Goal: Task Accomplishment & Management: Use online tool/utility

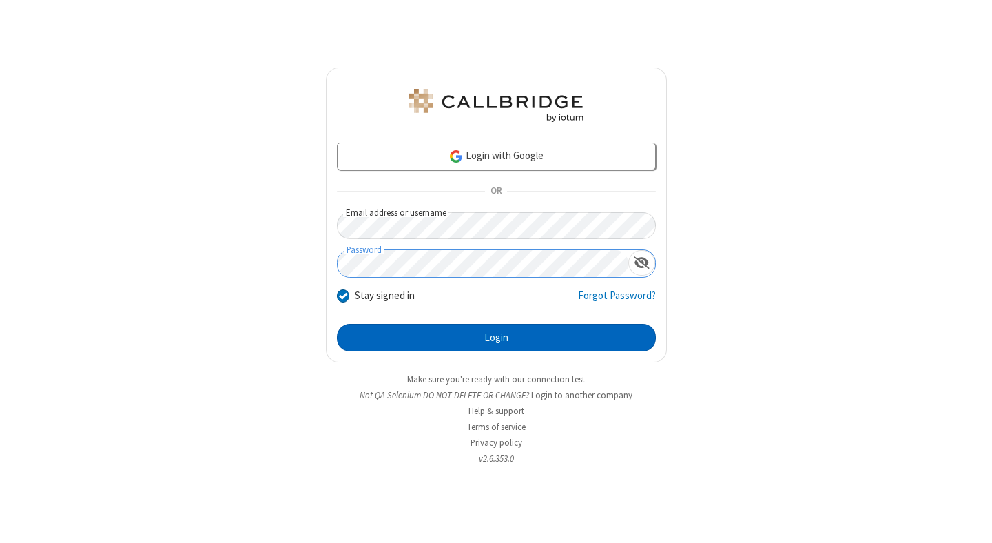
click at [496, 338] on button "Login" at bounding box center [496, 338] width 319 height 28
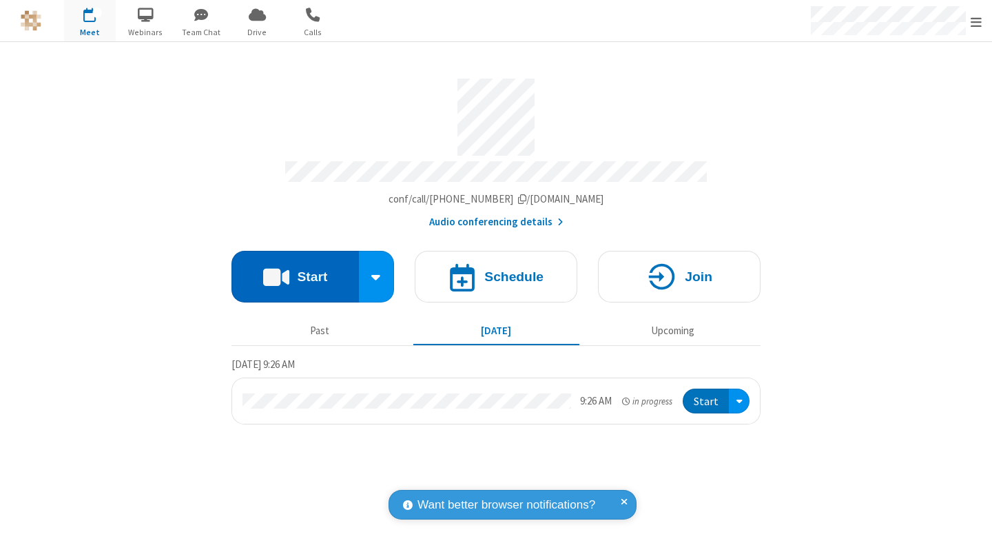
click at [295, 270] on button "Start" at bounding box center [295, 277] width 127 height 52
